Goal: Complete application form: Complete application form

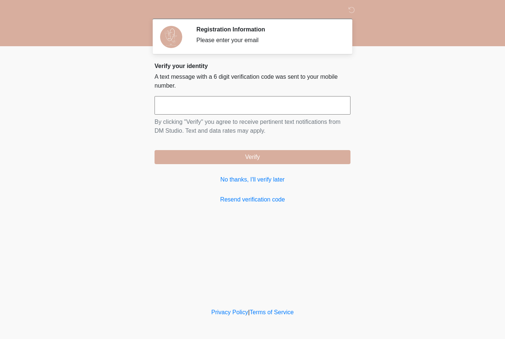
click at [291, 103] on input "text" at bounding box center [252, 105] width 196 height 18
type input "******"
click at [379, 92] on body "‎ ‎ Registration Information Please enter your email Please connect to Wi-Fi no…" at bounding box center [252, 169] width 505 height 339
click at [330, 156] on button "Verify" at bounding box center [252, 157] width 196 height 14
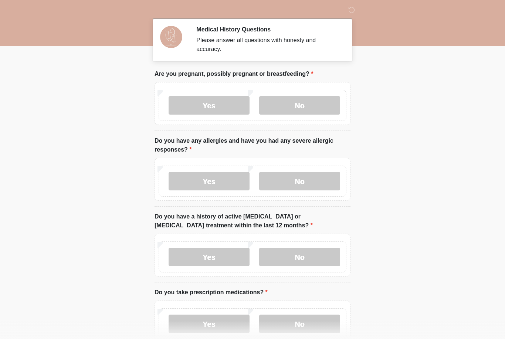
click at [299, 103] on label "No" at bounding box center [299, 105] width 81 height 18
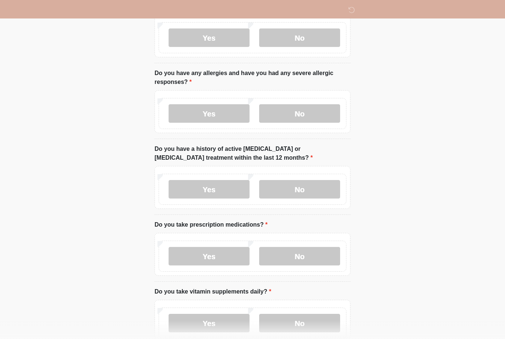
scroll to position [69, 0]
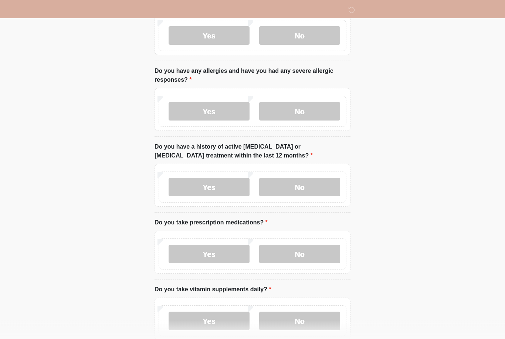
click at [316, 112] on label "No" at bounding box center [299, 111] width 81 height 18
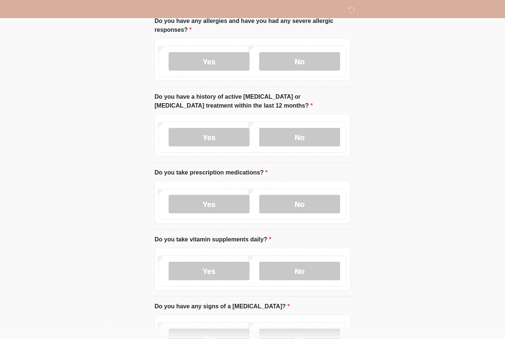
scroll to position [119, 0]
click at [311, 143] on label "No" at bounding box center [299, 137] width 81 height 18
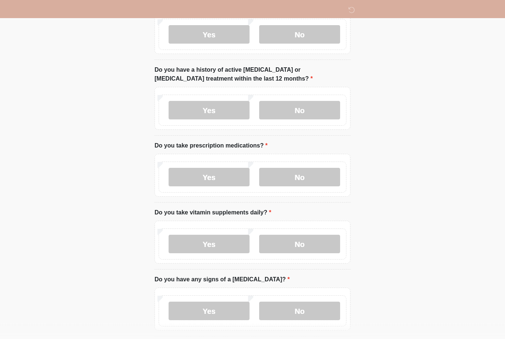
scroll to position [148, 0]
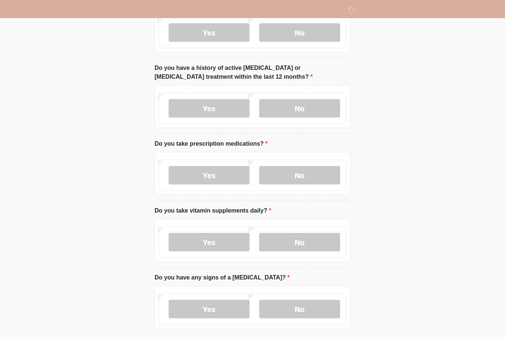
click at [215, 178] on label "Yes" at bounding box center [208, 175] width 81 height 18
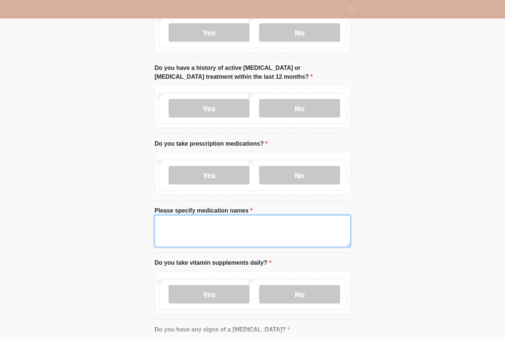
click at [209, 233] on textarea "Please specify medication names" at bounding box center [252, 231] width 196 height 32
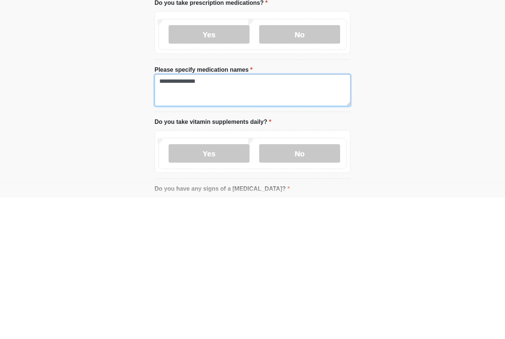
type textarea "**********"
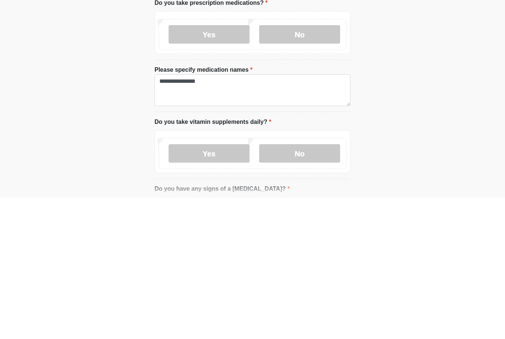
click at [421, 116] on html "‎ ‎ Medical History Questions Please answer all questions with honesty and accu…" at bounding box center [252, 21] width 505 height 339
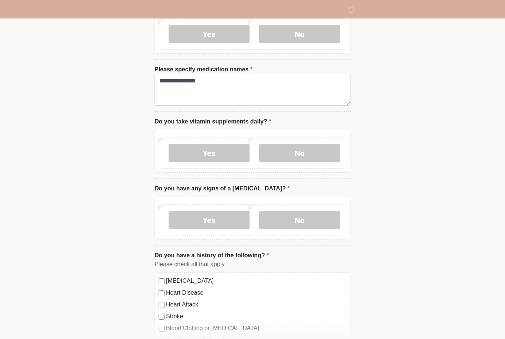
click at [206, 161] on label "Yes" at bounding box center [208, 153] width 81 height 18
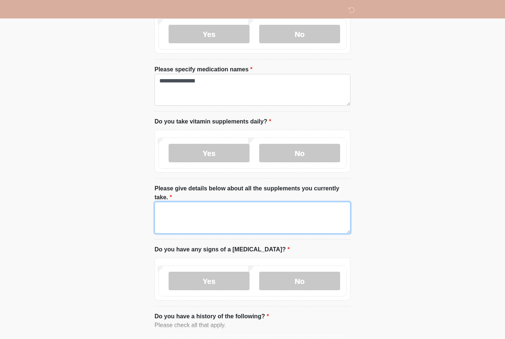
click at [327, 218] on textarea "Please give details below about all the supplements you currently take." at bounding box center [252, 218] width 196 height 32
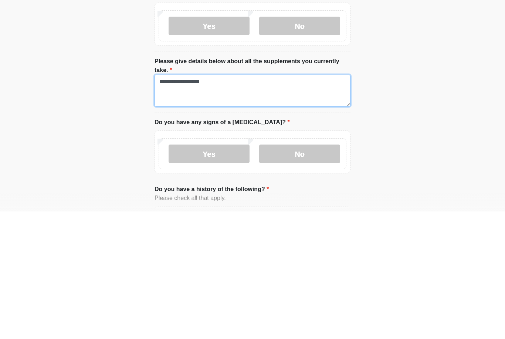
type textarea "**********"
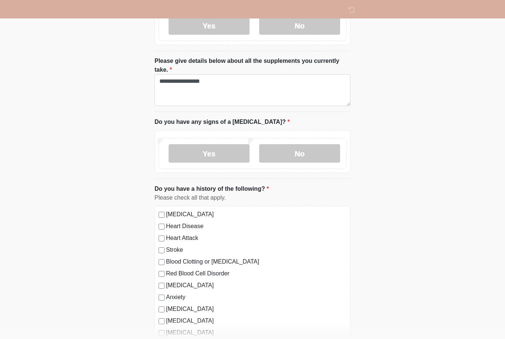
click at [288, 150] on label "No" at bounding box center [299, 153] width 81 height 18
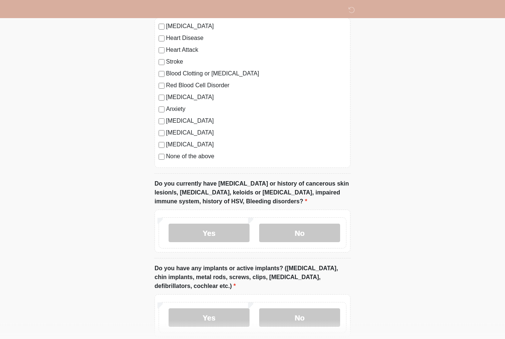
scroll to position [614, 0]
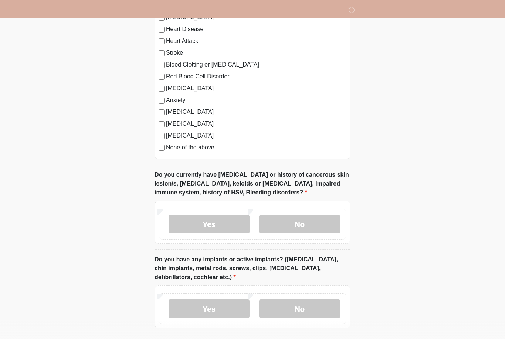
click at [295, 221] on label "No" at bounding box center [299, 224] width 81 height 18
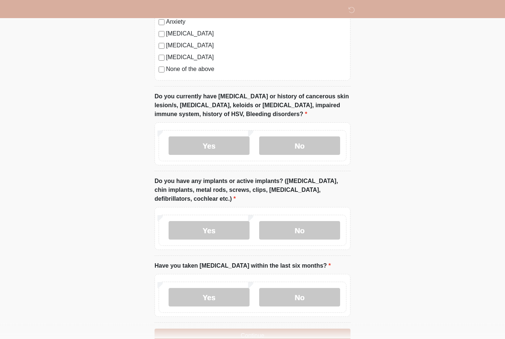
scroll to position [710, 0]
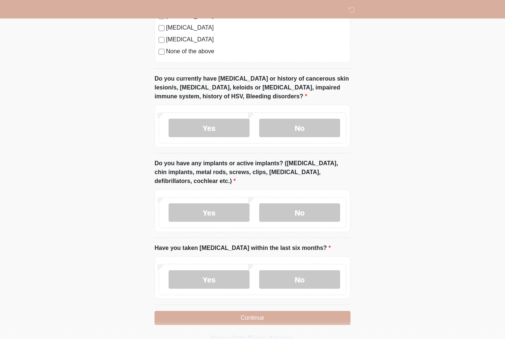
click at [312, 213] on label "No" at bounding box center [299, 212] width 81 height 18
click at [307, 280] on label "No" at bounding box center [299, 279] width 81 height 18
click at [292, 321] on button "Continue" at bounding box center [252, 318] width 196 height 14
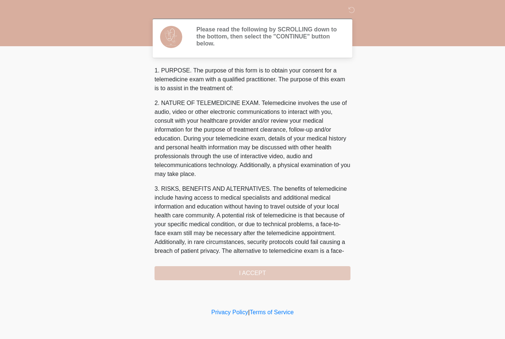
scroll to position [0, 0]
click at [275, 274] on div "1. PURPOSE. The purpose of this form is to obtain your consent for a telemedici…" at bounding box center [252, 173] width 196 height 214
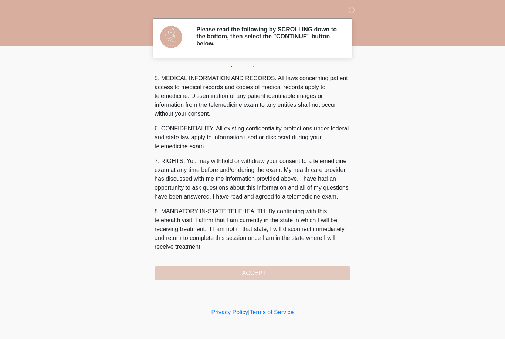
scroll to position [238, 0]
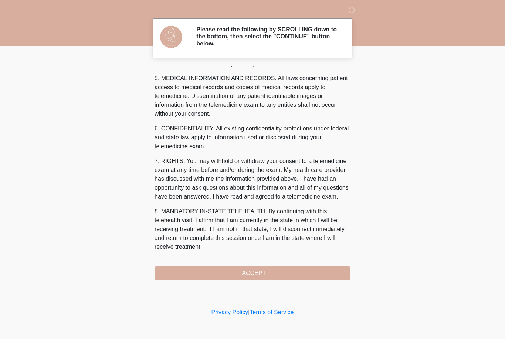
click at [283, 274] on button "I ACCEPT" at bounding box center [252, 273] width 196 height 14
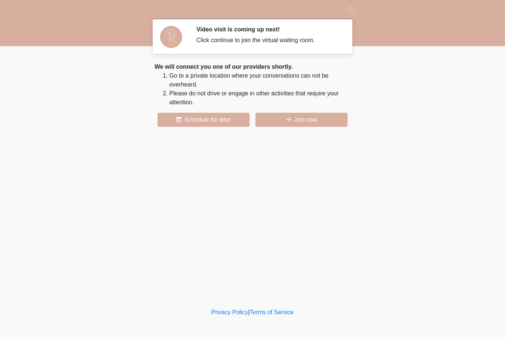
click at [317, 118] on button "Join now" at bounding box center [301, 120] width 92 height 14
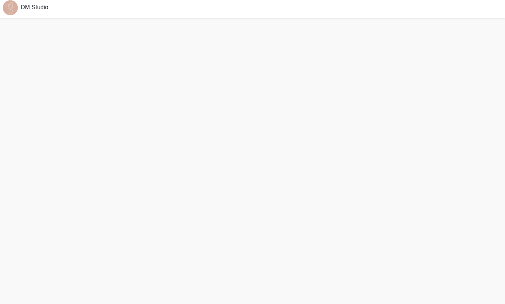
scroll to position [26, 0]
